Goal: Obtain resource: Obtain resource

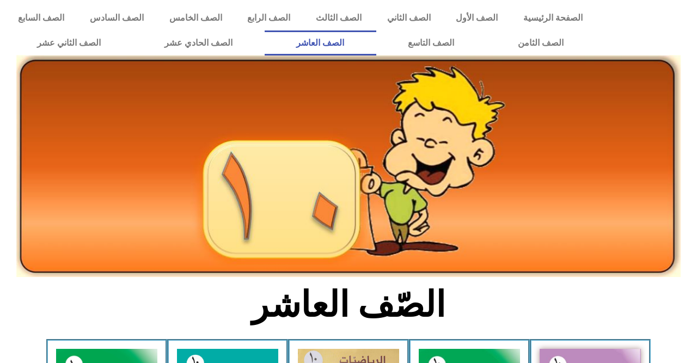
scroll to position [280, 0]
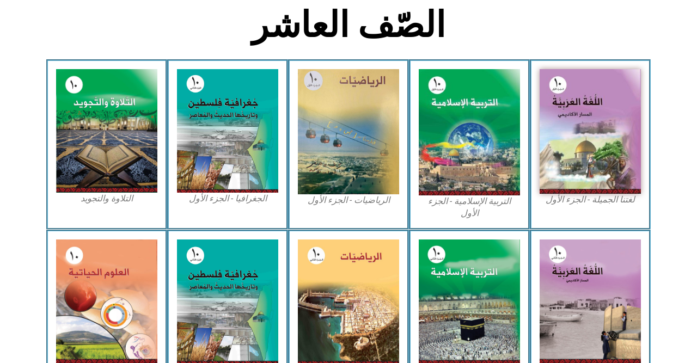
click at [475, 121] on img at bounding box center [469, 132] width 101 height 126
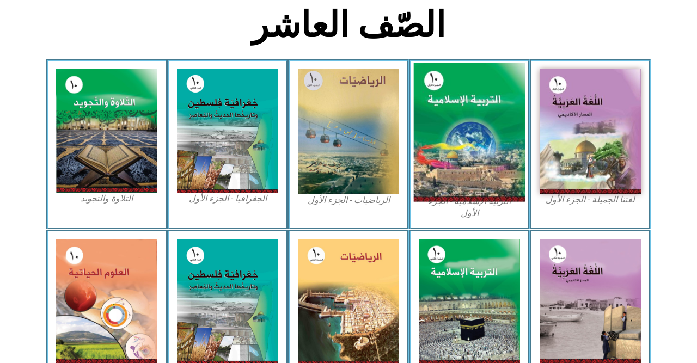
click at [463, 109] on img at bounding box center [470, 132] width 112 height 139
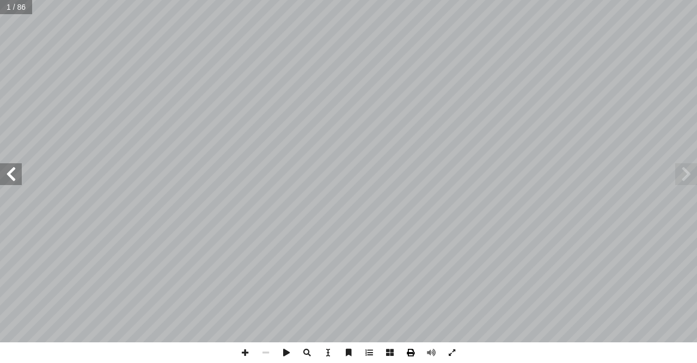
click at [413, 352] on span at bounding box center [410, 353] width 21 height 21
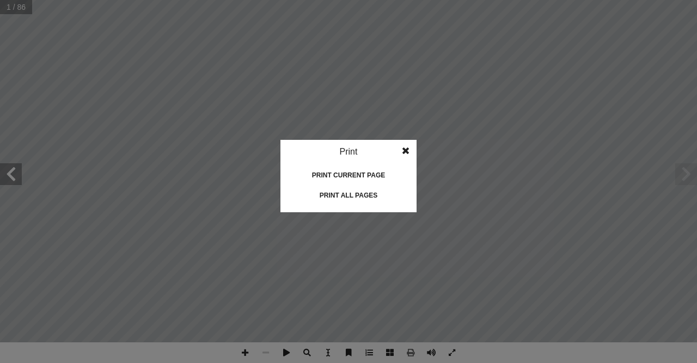
click at [344, 195] on div "Print all pages" at bounding box center [348, 195] width 109 height 17
